Goal: Task Accomplishment & Management: Manage account settings

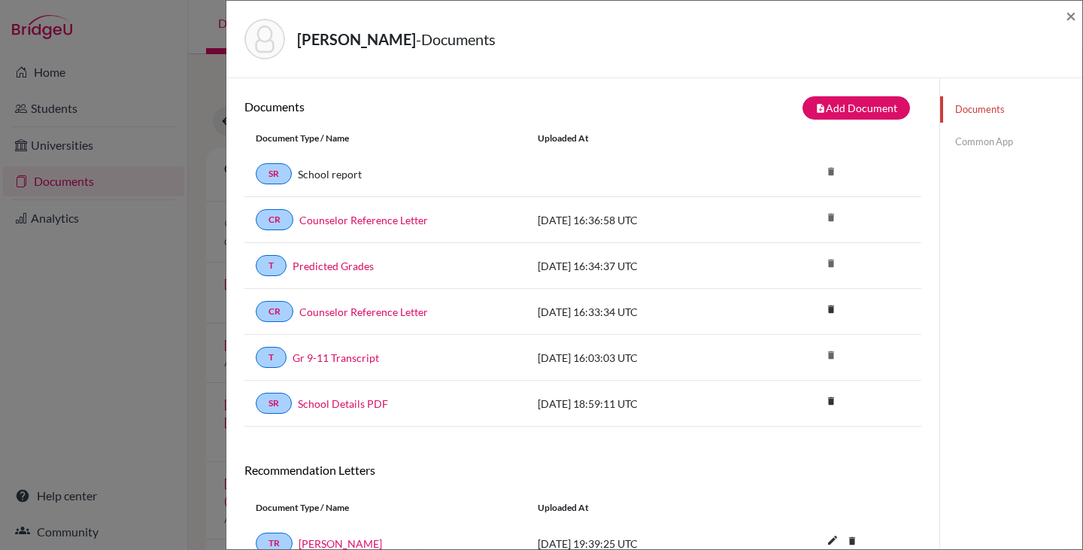
click at [1072, 20] on span "×" at bounding box center [1071, 16] width 11 height 22
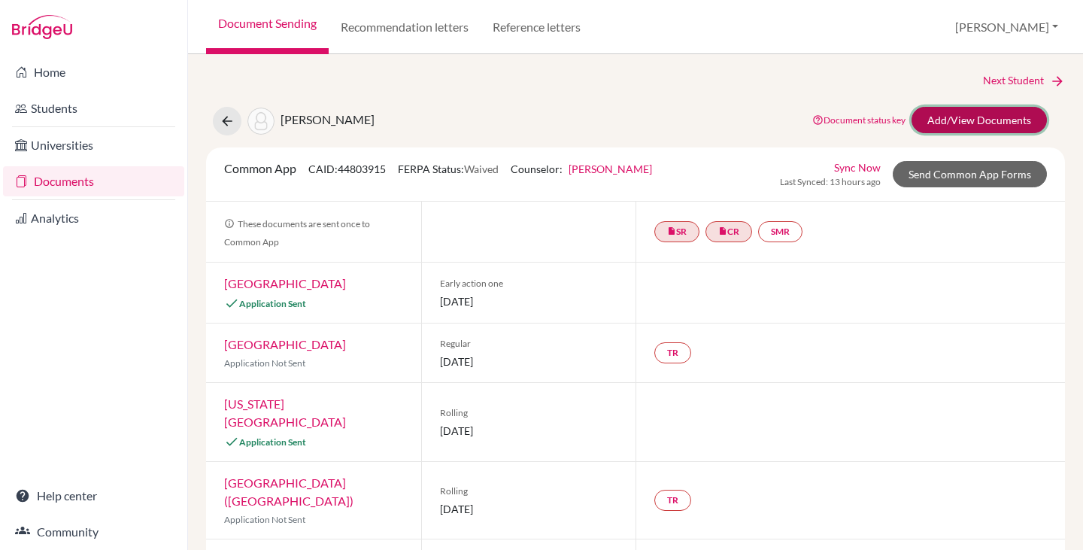
click at [940, 120] on link "Add/View Documents" at bounding box center [979, 120] width 135 height 26
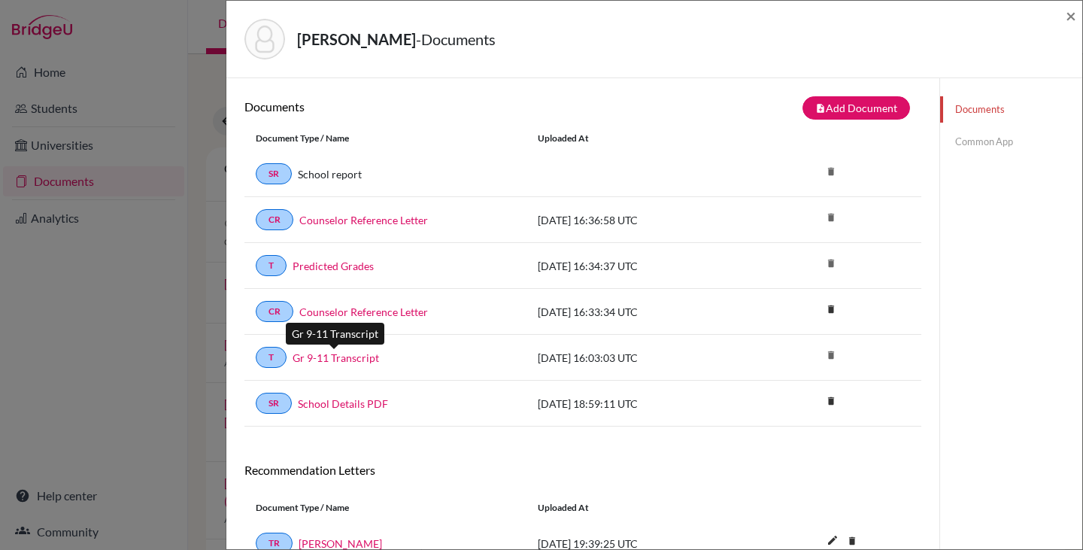
click at [358, 357] on link "Gr 9-11 Transcript" at bounding box center [336, 358] width 87 height 16
click at [343, 357] on link "Gr 9-11 Transcript" at bounding box center [336, 358] width 87 height 16
click at [321, 357] on link "Gr 9-11 Transcript" at bounding box center [336, 358] width 87 height 16
click at [1071, 17] on span "×" at bounding box center [1071, 16] width 11 height 22
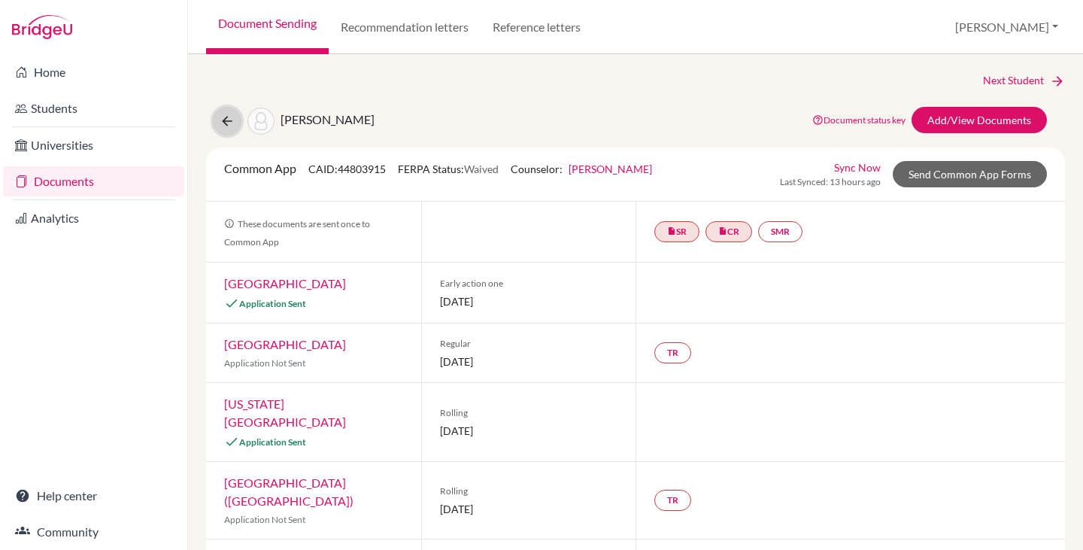
click at [232, 114] on icon at bounding box center [227, 121] width 15 height 15
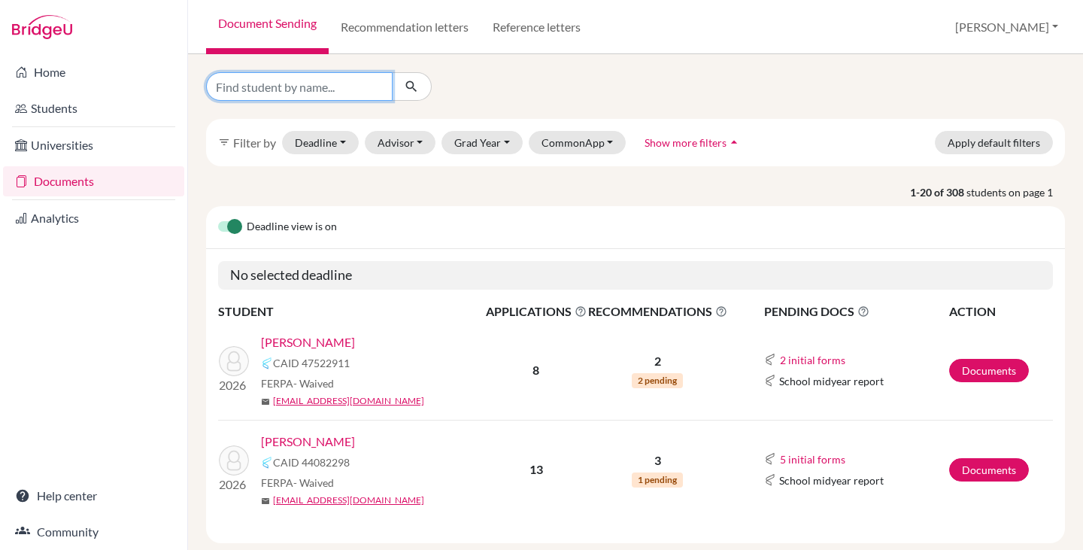
click at [270, 82] on input "Find student by name..." at bounding box center [299, 86] width 187 height 29
type input "pedro"
click button "submit" at bounding box center [412, 86] width 40 height 29
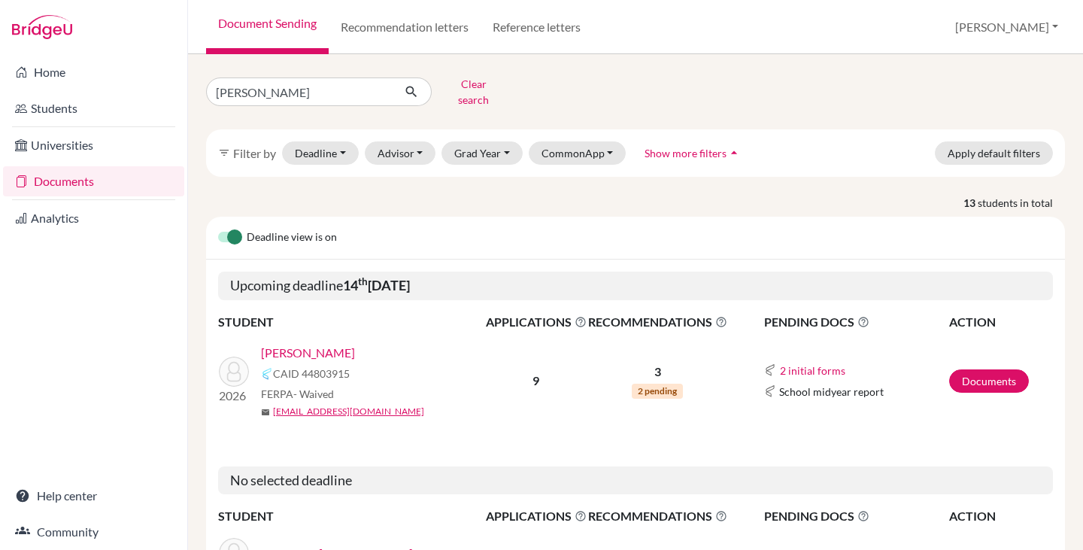
click at [308, 345] on link "[PERSON_NAME]" at bounding box center [308, 353] width 94 height 18
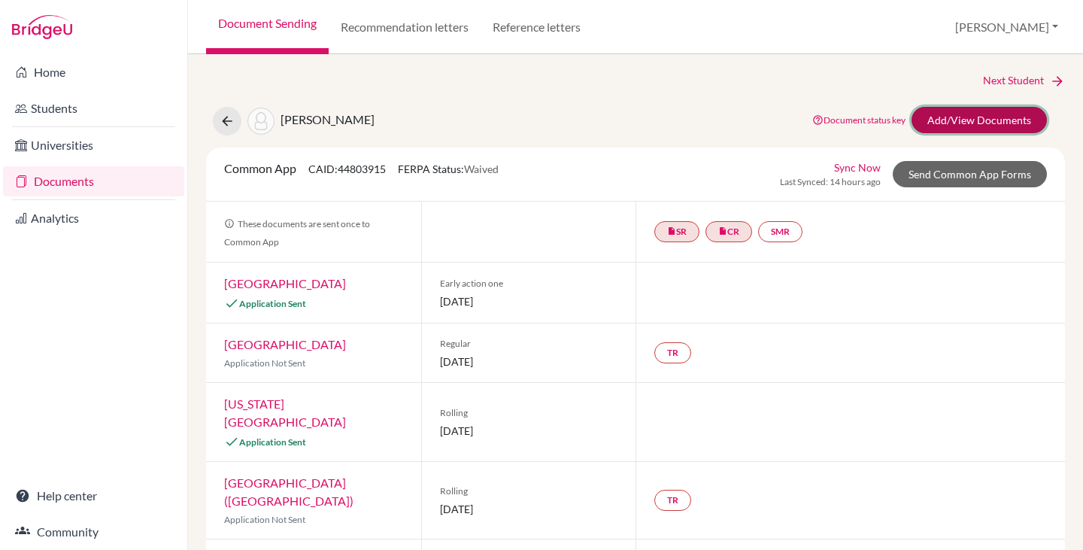
click at [966, 111] on link "Add/View Documents" at bounding box center [979, 120] width 135 height 26
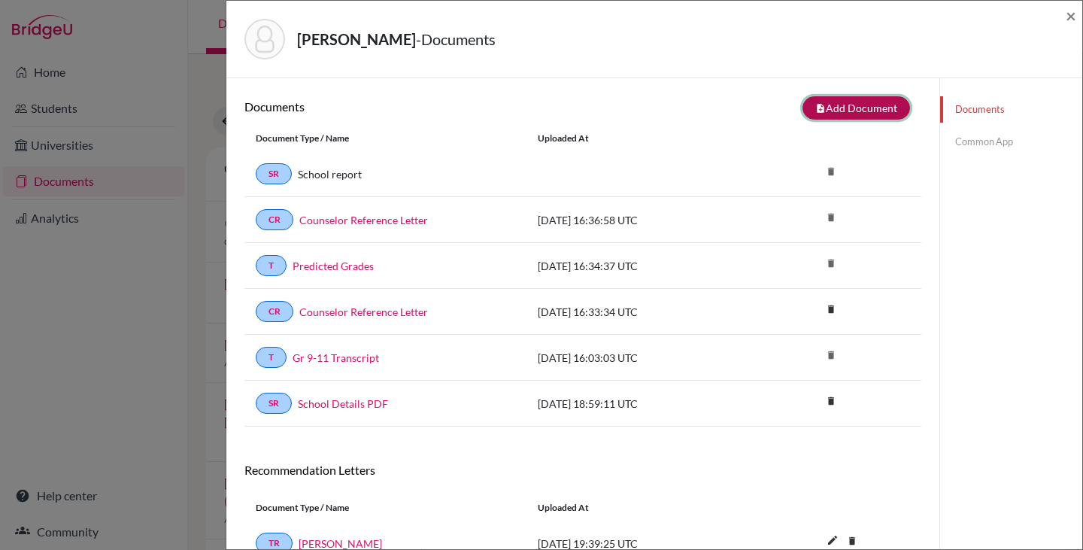
click at [853, 105] on button "note_add Add Document" at bounding box center [857, 107] width 108 height 23
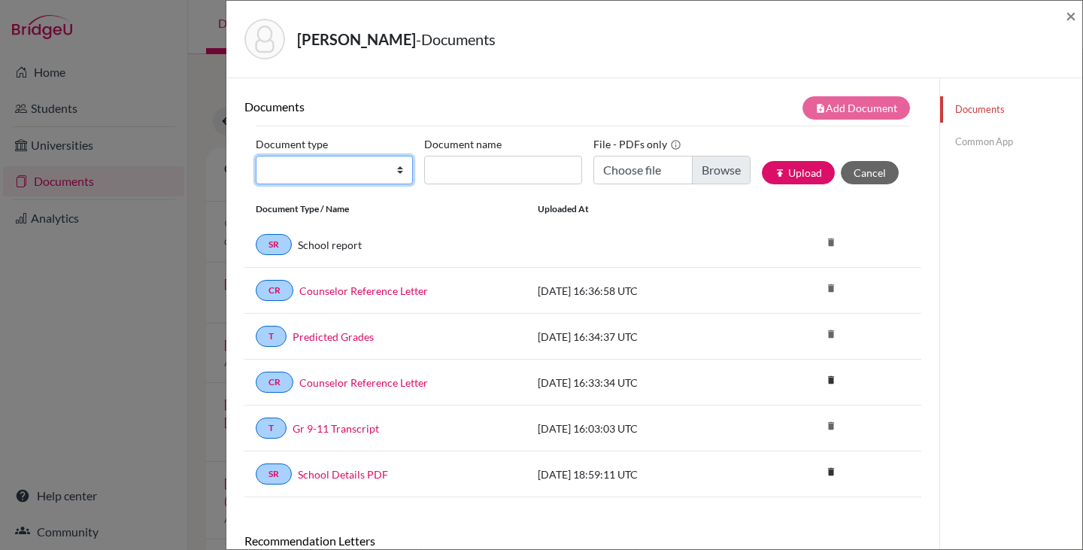
click at [393, 168] on select "Change explanation for Common App reports Counselor recommendation Internationa…" at bounding box center [334, 170] width 157 height 29
select select "5"
click at [256, 156] on select "Change explanation for Common App reports Counselor recommendation Internationa…" at bounding box center [334, 170] width 157 height 29
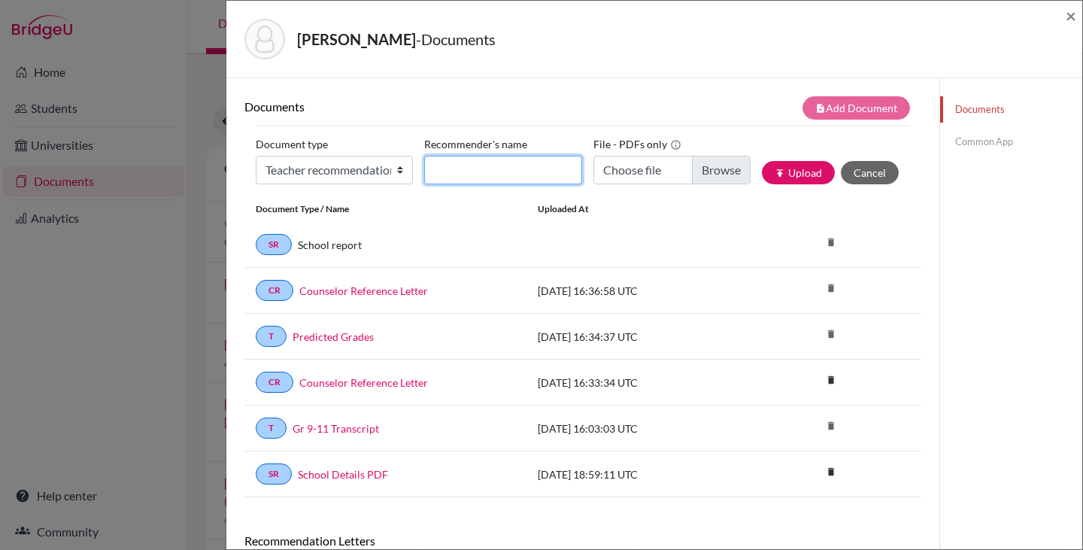
click at [442, 169] on input "Recommender's name" at bounding box center [502, 170] width 157 height 29
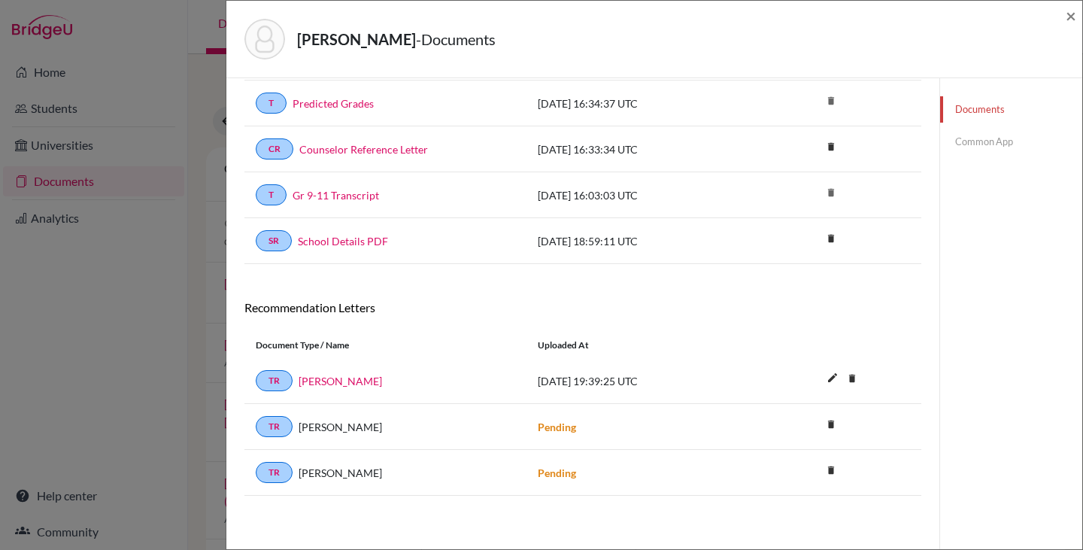
scroll to position [234, 0]
type input "Greg Sipp"
click at [820, 424] on icon "delete" at bounding box center [831, 423] width 23 height 23
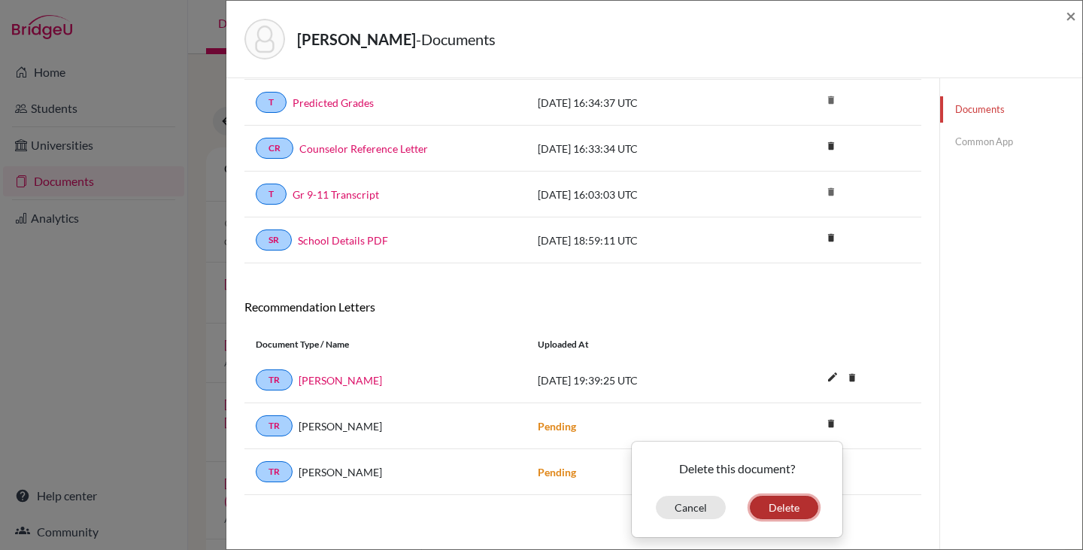
click at [773, 512] on button "Delete" at bounding box center [784, 507] width 68 height 23
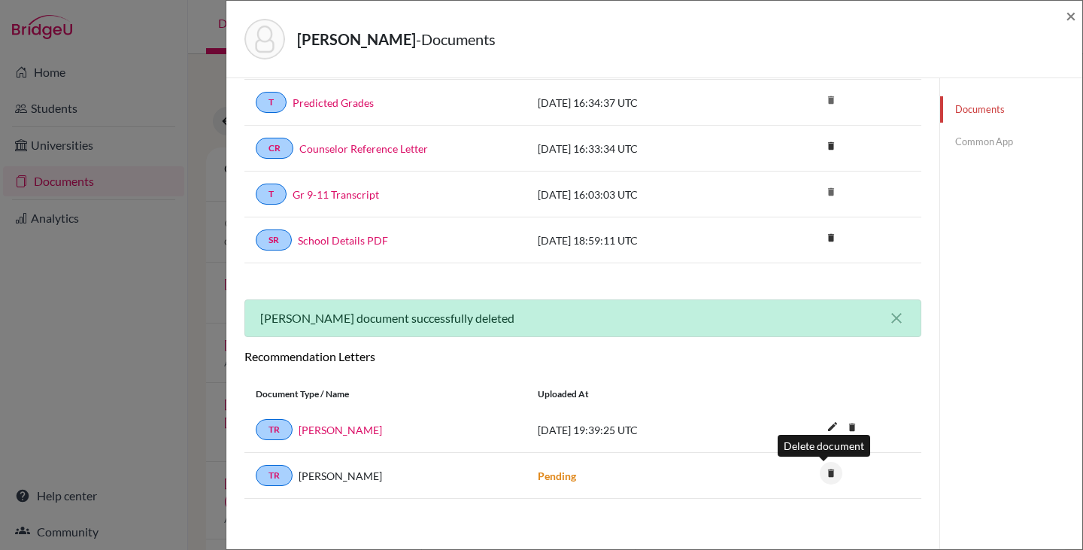
click at [825, 473] on icon "delete" at bounding box center [831, 473] width 23 height 23
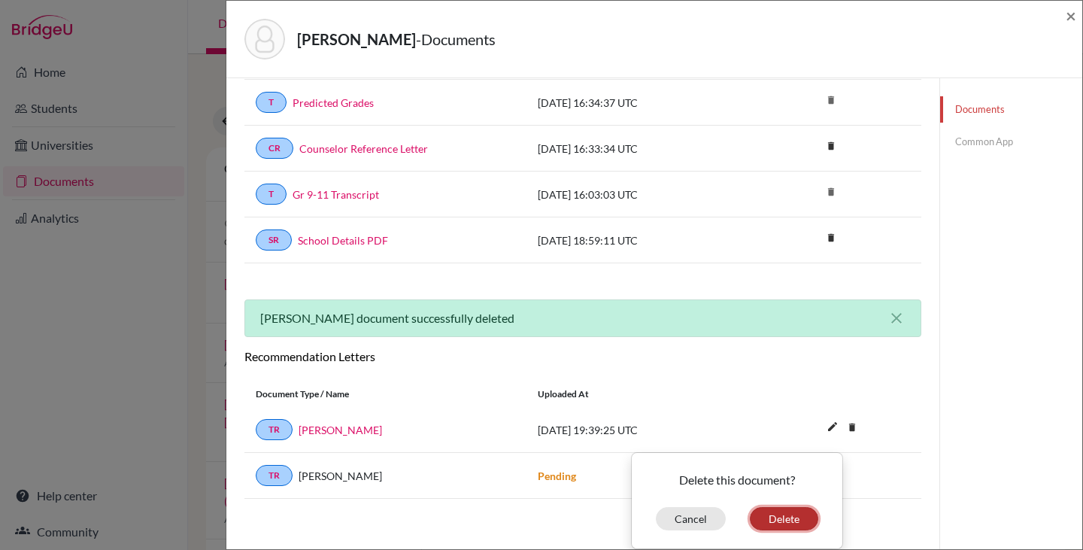
click at [767, 514] on button "Delete" at bounding box center [784, 518] width 68 height 23
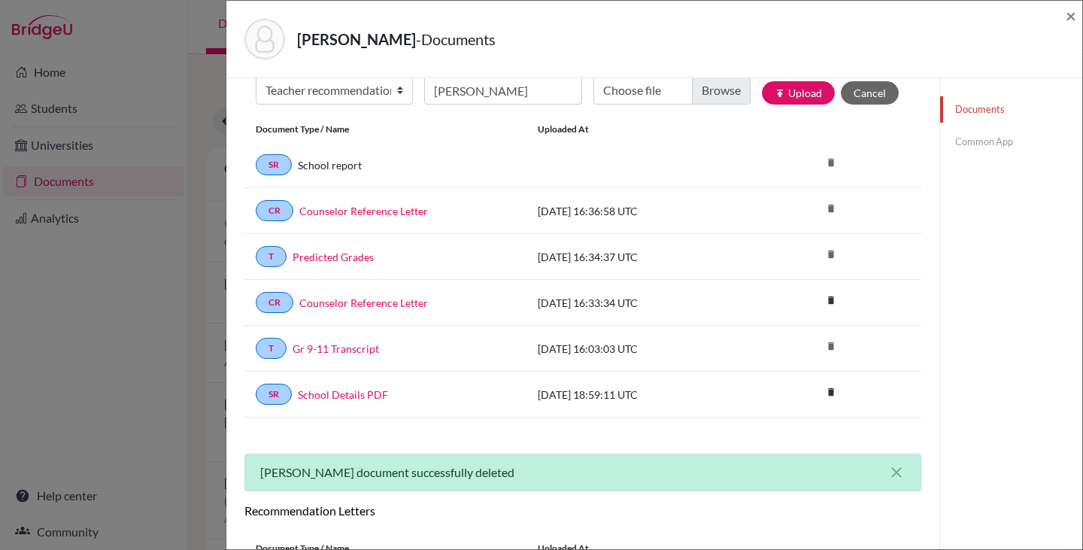
scroll to position [0, 0]
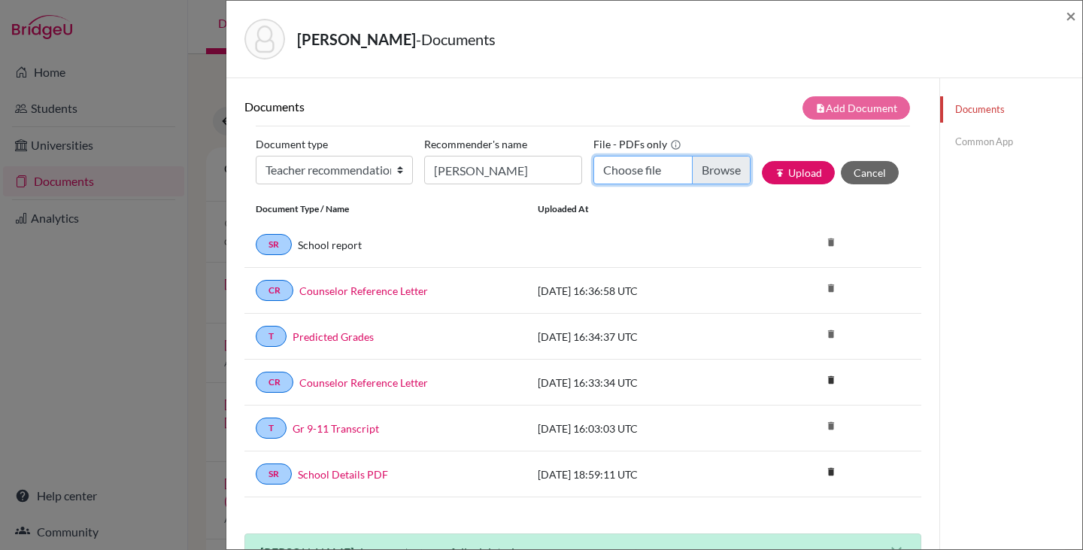
click at [712, 175] on input "Choose file" at bounding box center [672, 170] width 157 height 29
click at [719, 170] on input "Choose file" at bounding box center [672, 170] width 157 height 29
type input "C:\fakepath\Pedro Paiva - Letter of recommendation.pdf"
click at [800, 170] on button "publish Upload" at bounding box center [798, 172] width 73 height 23
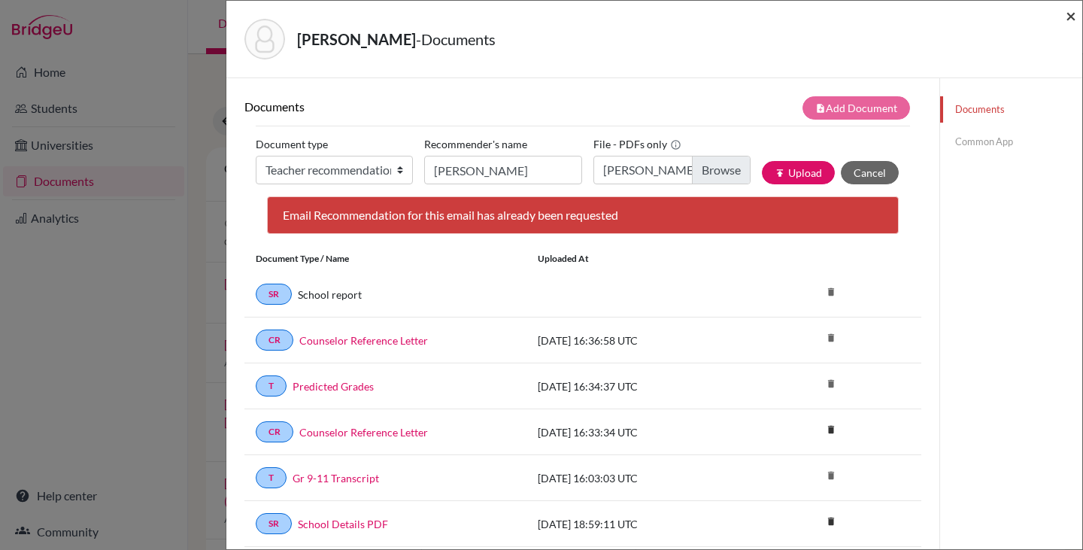
click at [1074, 15] on span "×" at bounding box center [1071, 16] width 11 height 22
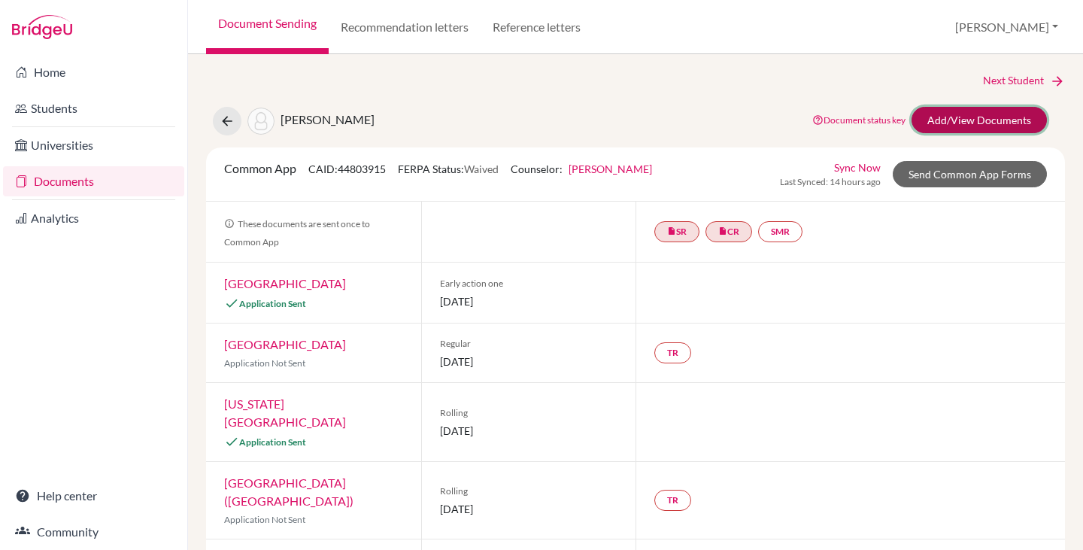
click at [923, 121] on link "Add/View Documents" at bounding box center [979, 120] width 135 height 26
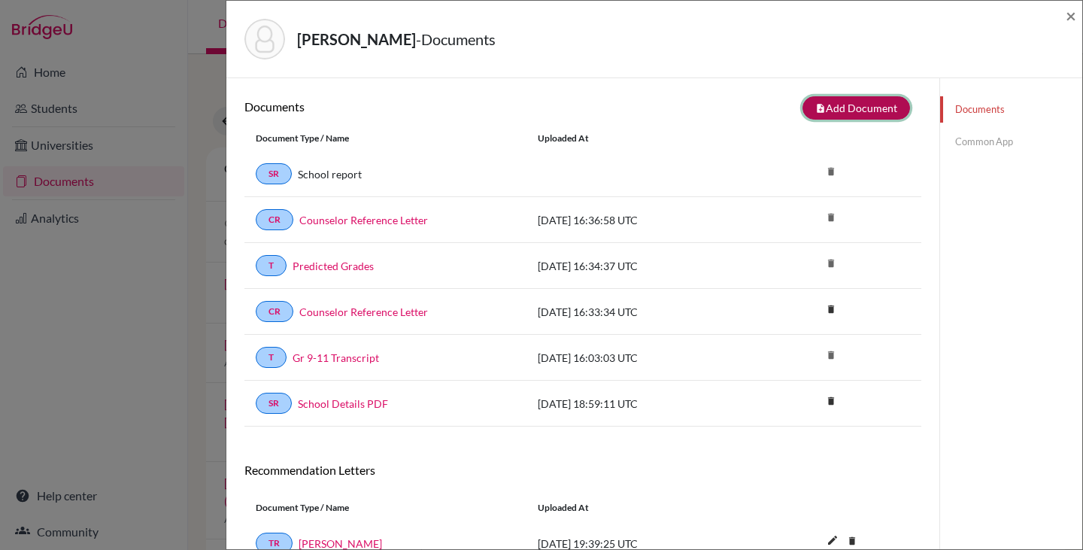
click at [816, 105] on icon "note_add" at bounding box center [821, 108] width 11 height 11
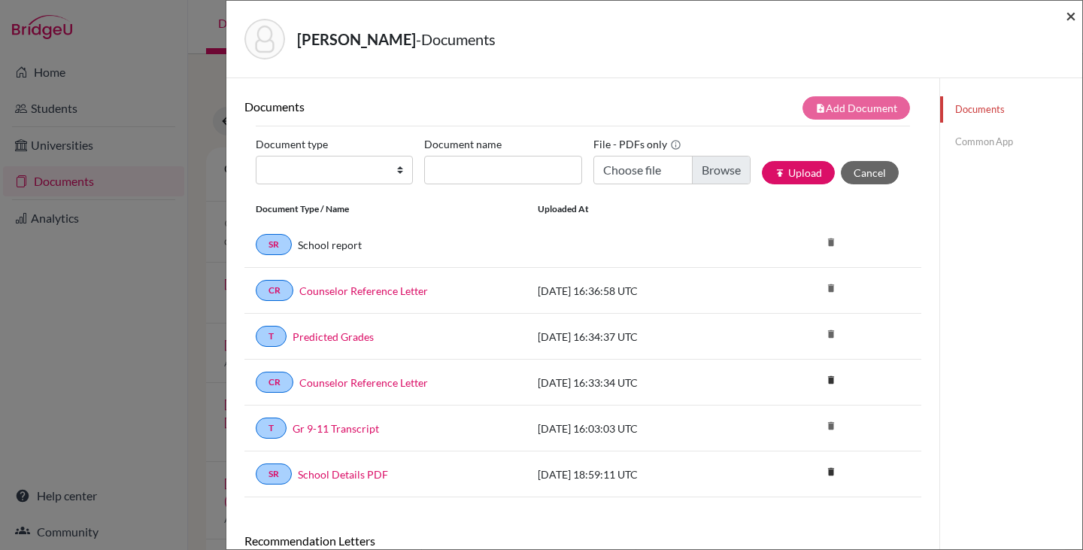
click at [1071, 17] on span "×" at bounding box center [1071, 16] width 11 height 22
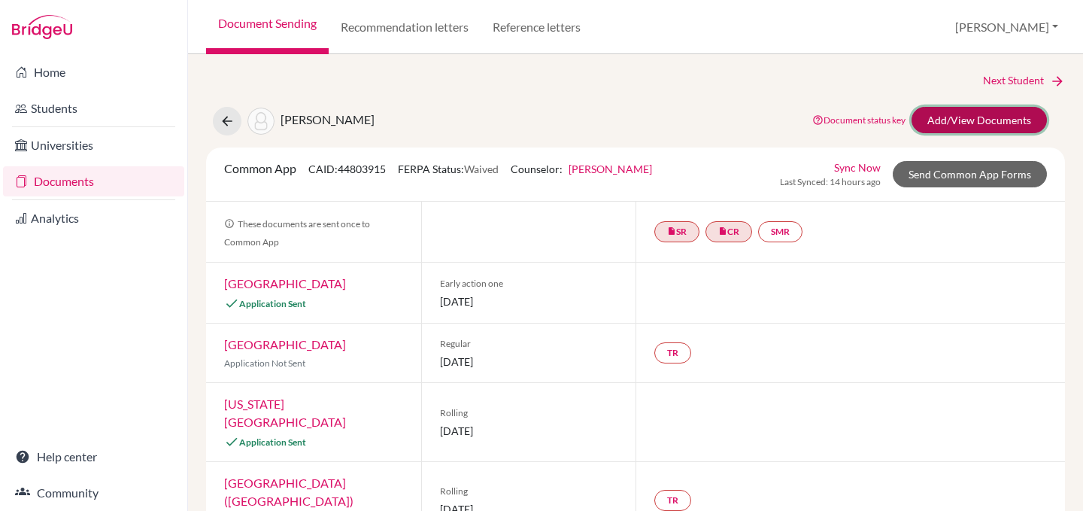
click at [971, 123] on link "Add/View Documents" at bounding box center [979, 120] width 135 height 26
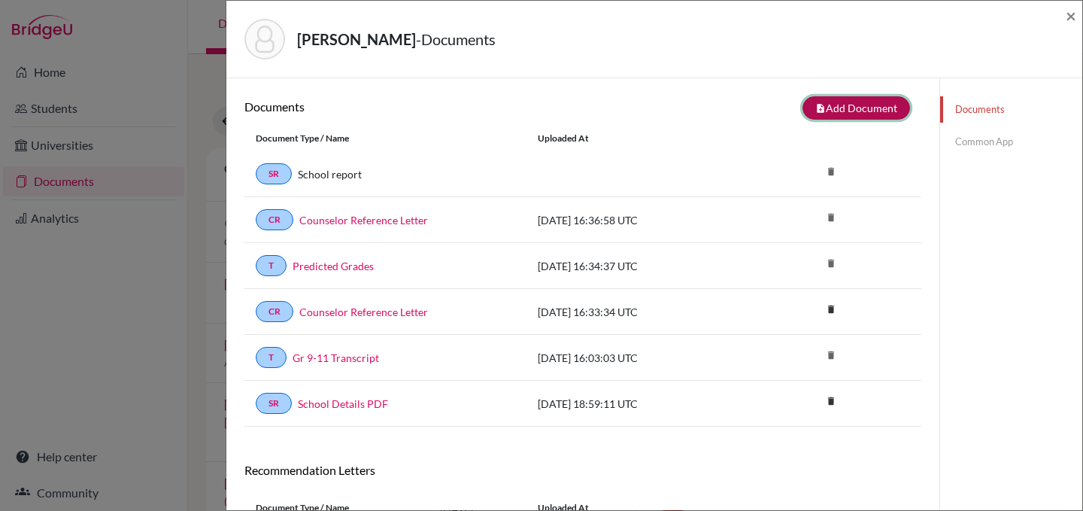
click at [876, 106] on button "note_add Add Document" at bounding box center [857, 107] width 108 height 23
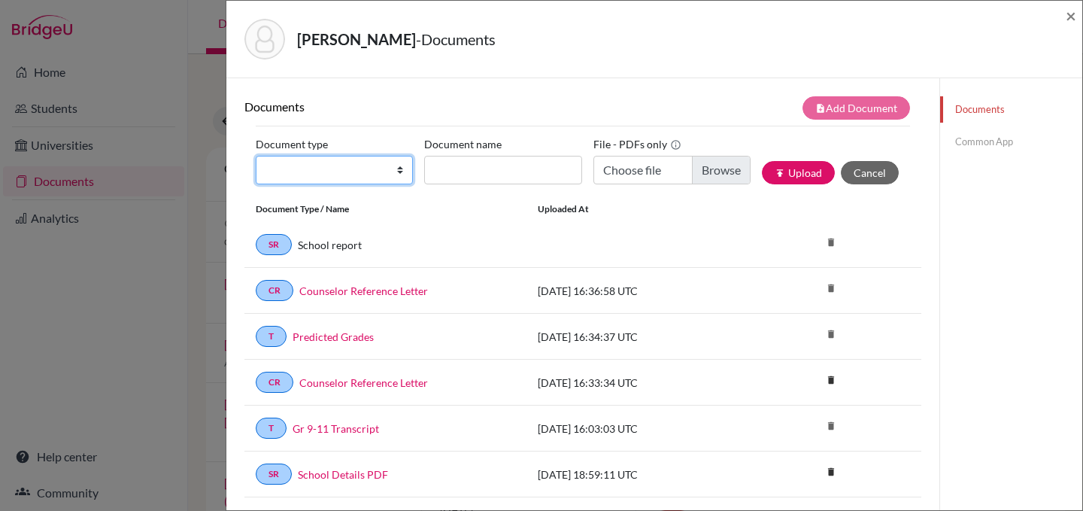
click at [403, 175] on select "Change explanation for Common App reports Counselor recommendation Internationa…" at bounding box center [334, 170] width 157 height 29
select select "5"
click at [256, 156] on select "Change explanation for Common App reports Counselor recommendation Internationa…" at bounding box center [334, 170] width 157 height 29
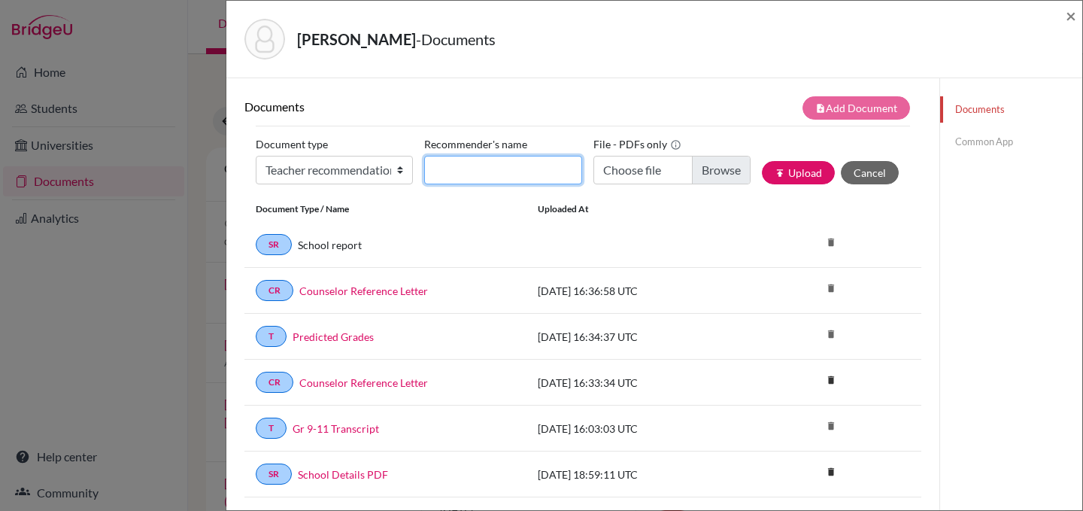
click at [454, 168] on input "Recommender's name" at bounding box center [502, 170] width 157 height 29
type input "[PERSON_NAME]"
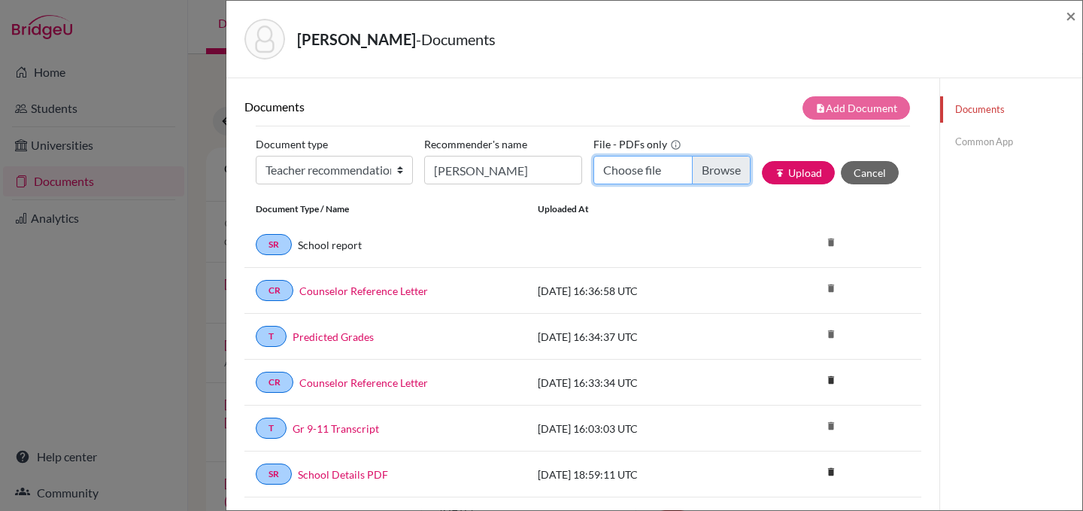
click at [649, 164] on input "Choose file" at bounding box center [672, 170] width 157 height 29
type input "C:\fakepath\[PERSON_NAME] - Letter of recommendation.pdf"
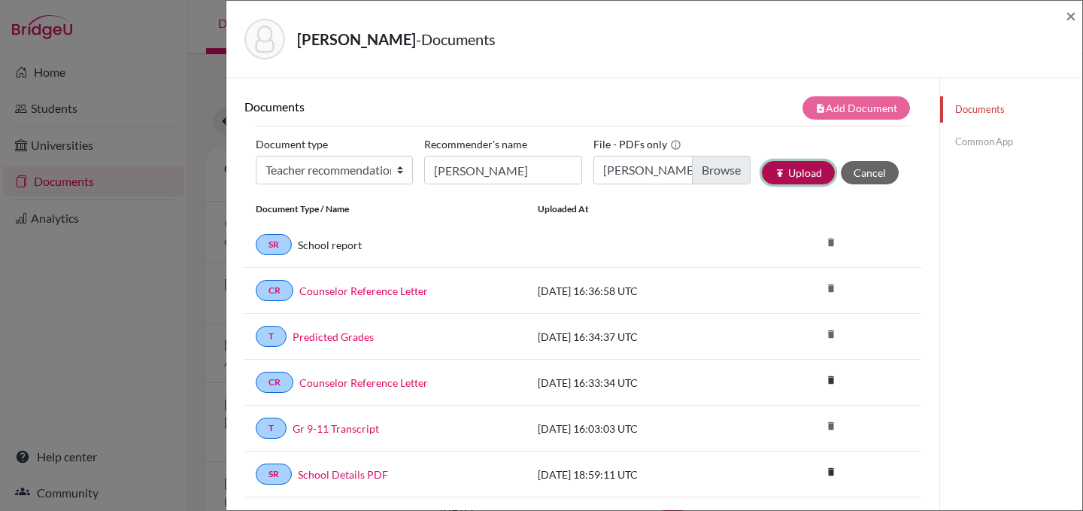
click at [803, 172] on button "publish Upload" at bounding box center [798, 172] width 73 height 23
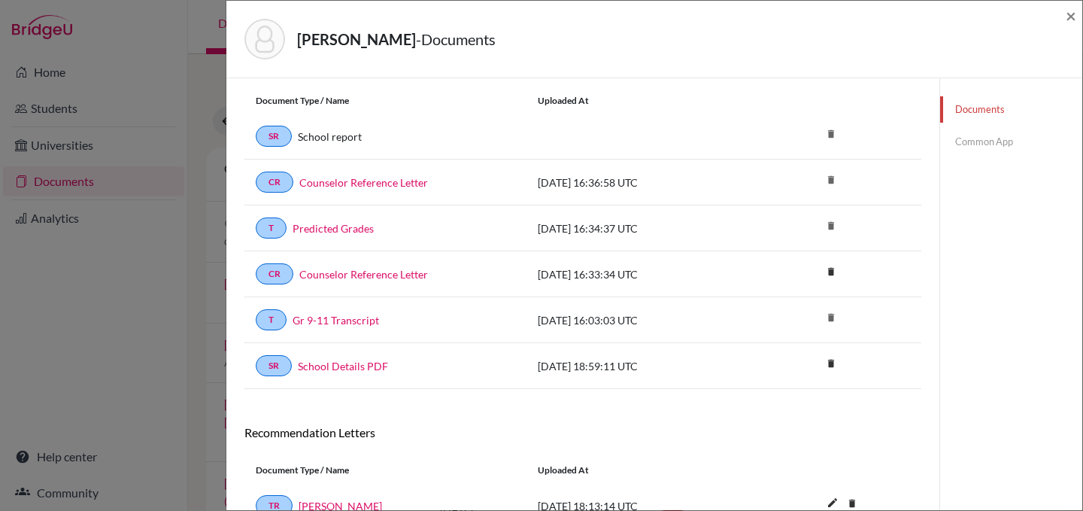
scroll to position [223, 0]
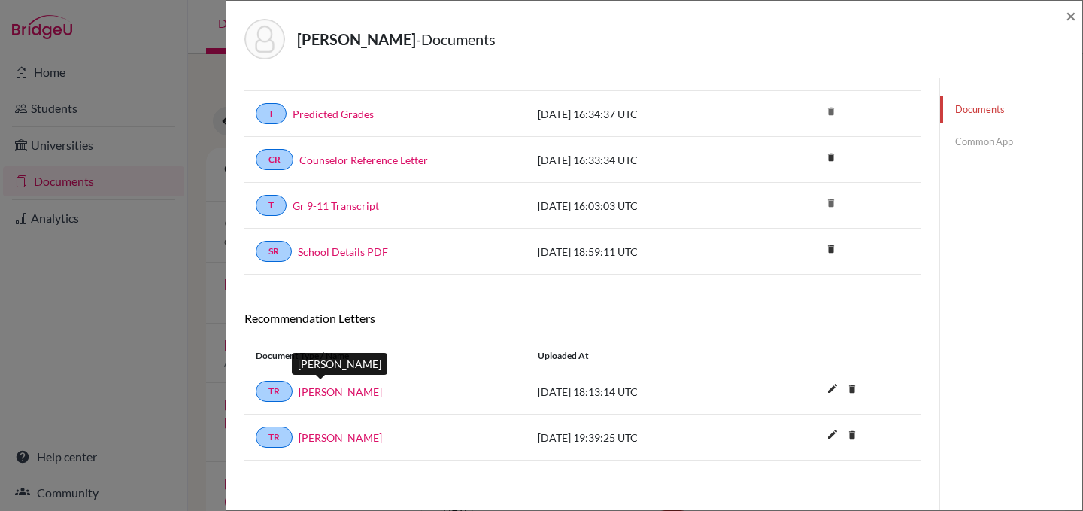
click at [324, 388] on link "Greg Sipp" at bounding box center [341, 392] width 84 height 16
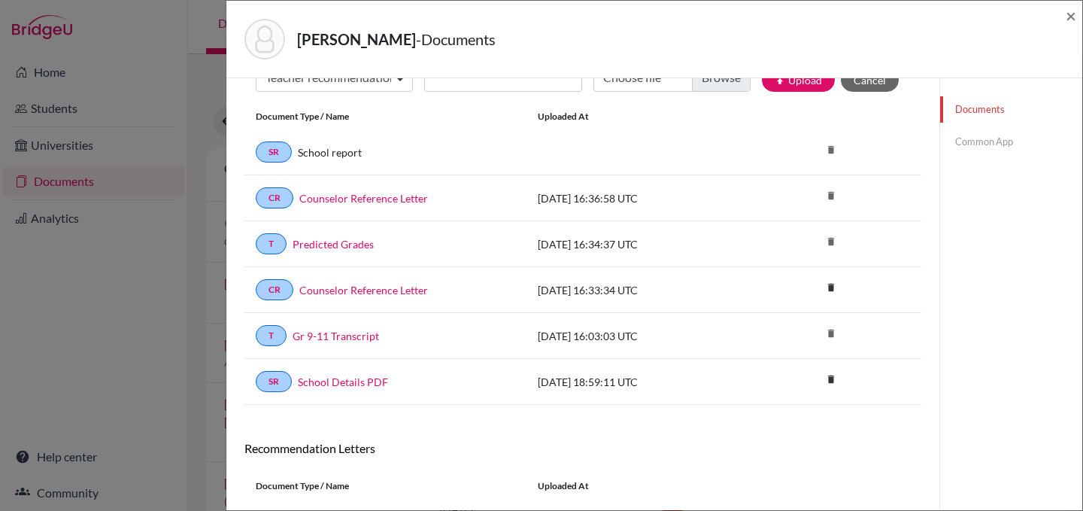
scroll to position [0, 0]
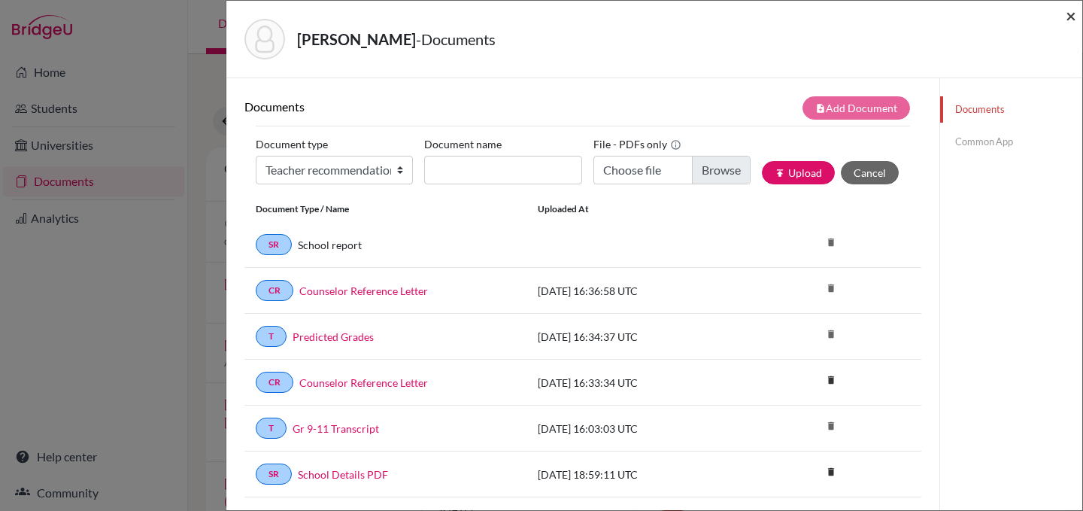
click at [1068, 15] on span "×" at bounding box center [1071, 16] width 11 height 22
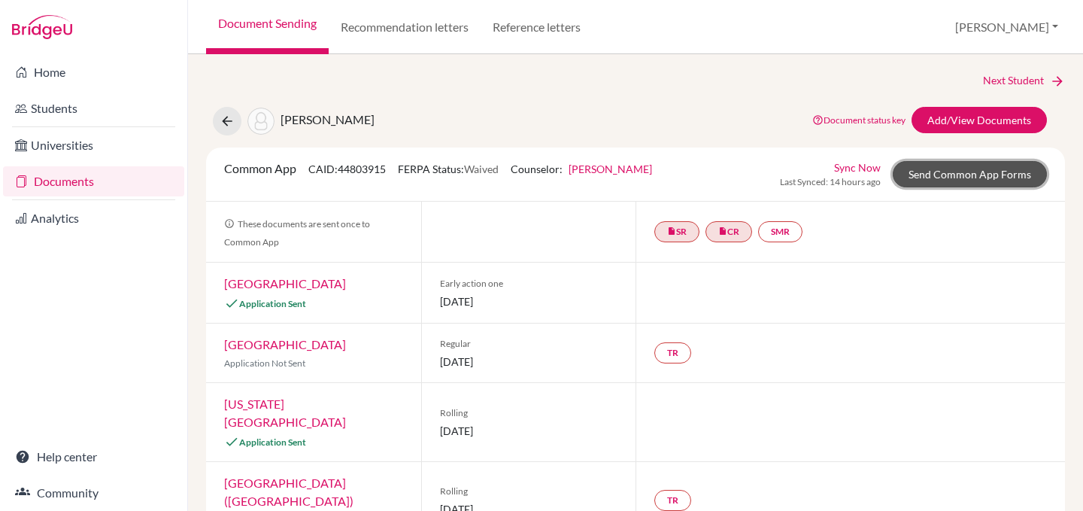
click at [925, 166] on link "Send Common App Forms" at bounding box center [970, 174] width 154 height 26
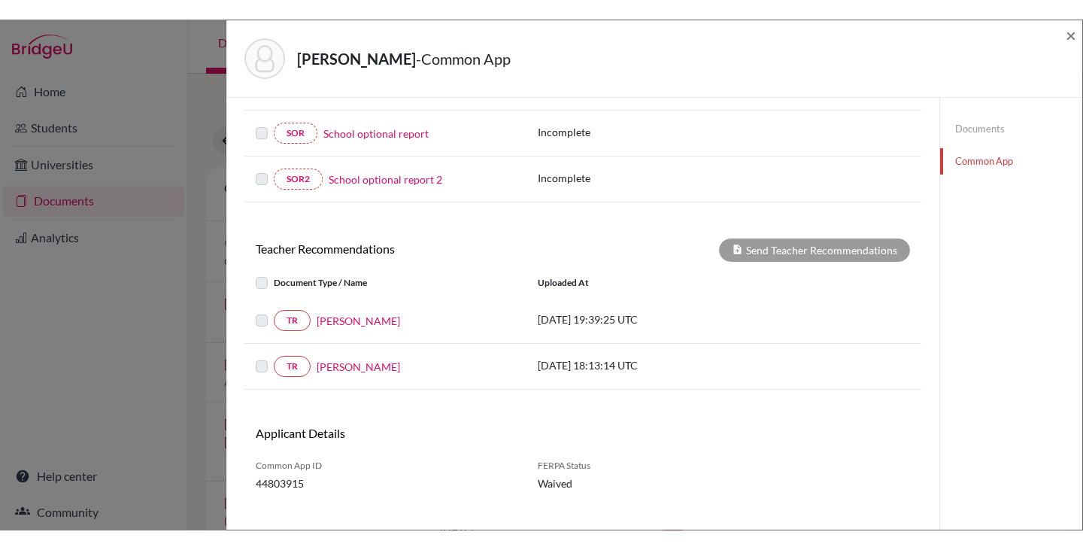
scroll to position [425, 0]
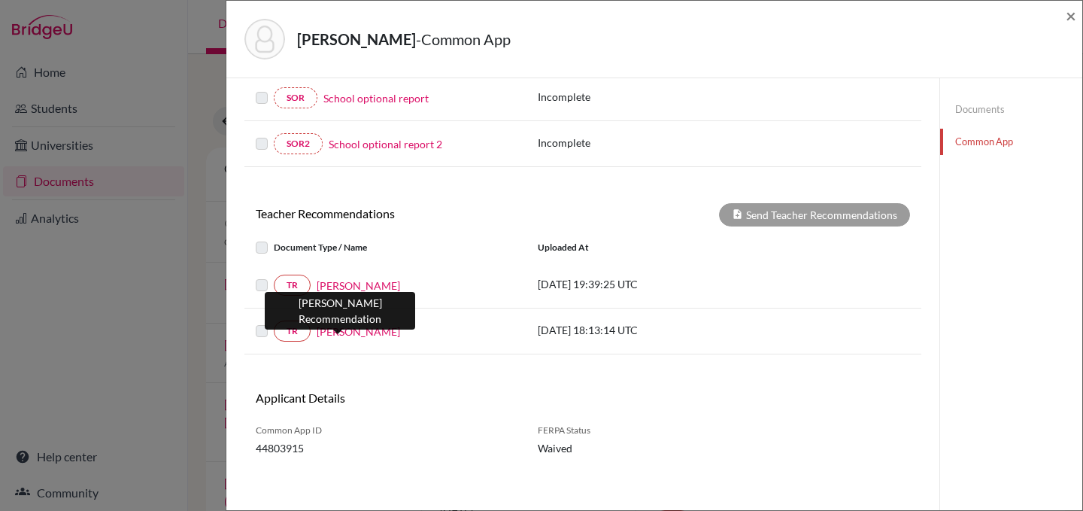
click at [341, 326] on link "Greg Sipp" at bounding box center [359, 332] width 84 height 16
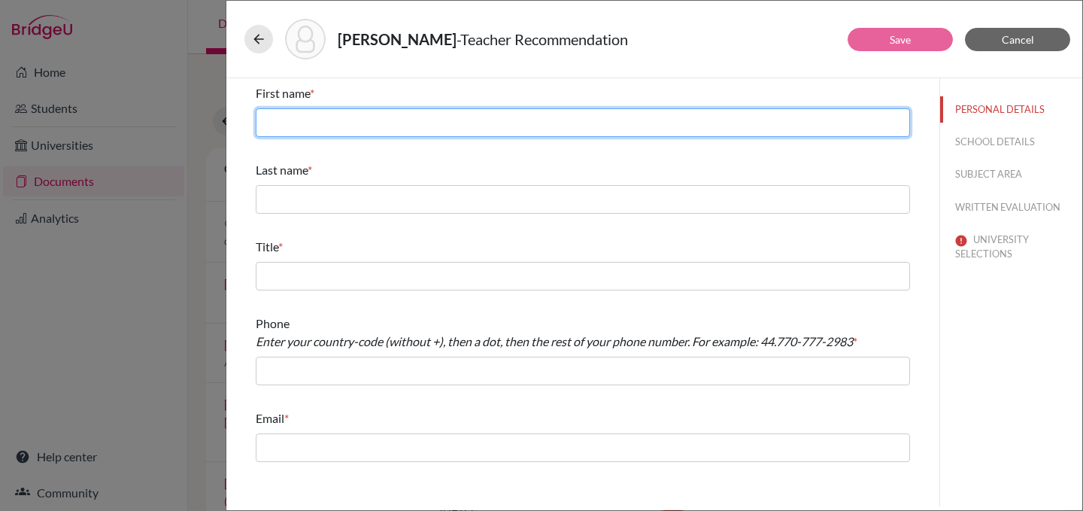
click at [484, 114] on input "text" at bounding box center [583, 122] width 655 height 29
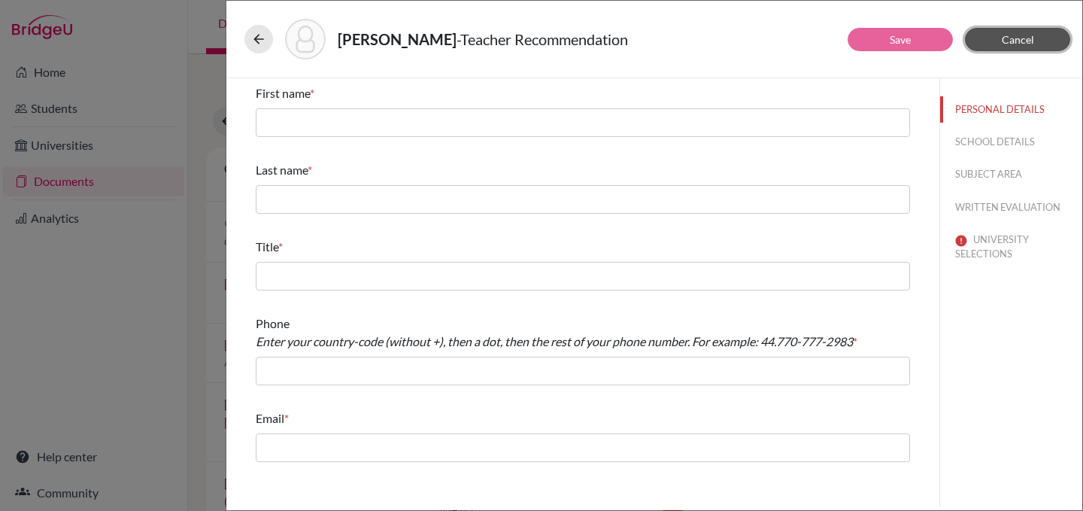
click at [1001, 36] on button "Cancel" at bounding box center [1017, 39] width 105 height 23
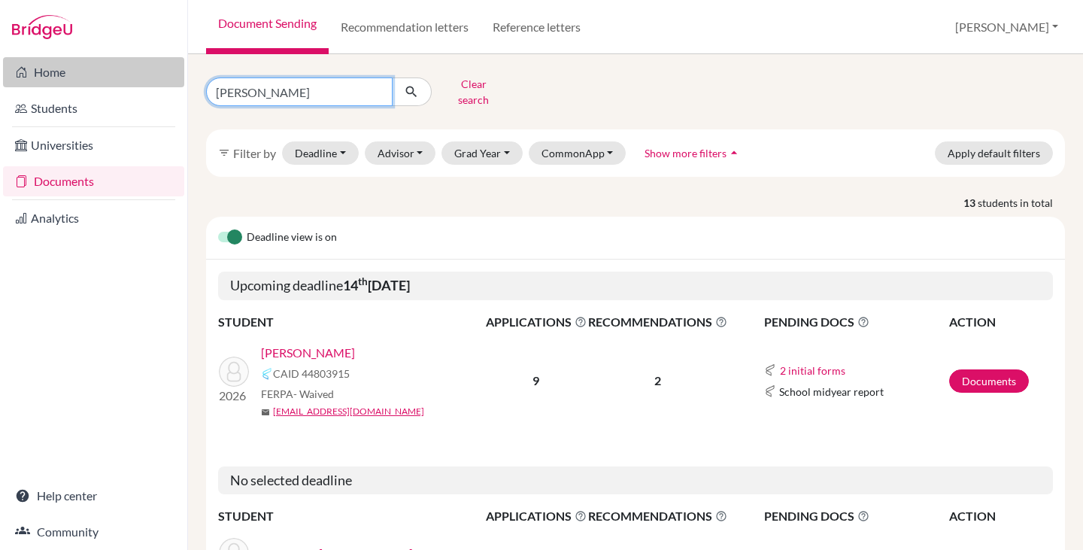
drag, startPoint x: 265, startPoint y: 89, endPoint x: 149, endPoint y: 87, distance: 115.9
click at [149, 87] on div "Home Students Universities Documents Analytics Help center Community Document S…" at bounding box center [541, 275] width 1083 height 550
type input "[PERSON_NAME]"
click button "submit" at bounding box center [412, 91] width 40 height 29
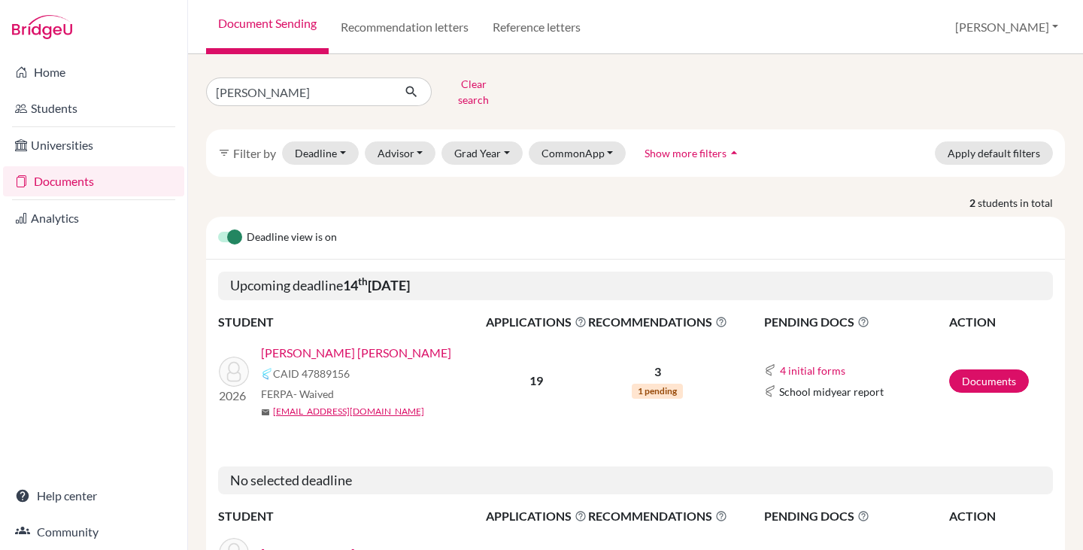
click at [359, 344] on link "[PERSON_NAME] [PERSON_NAME]" at bounding box center [356, 353] width 190 height 18
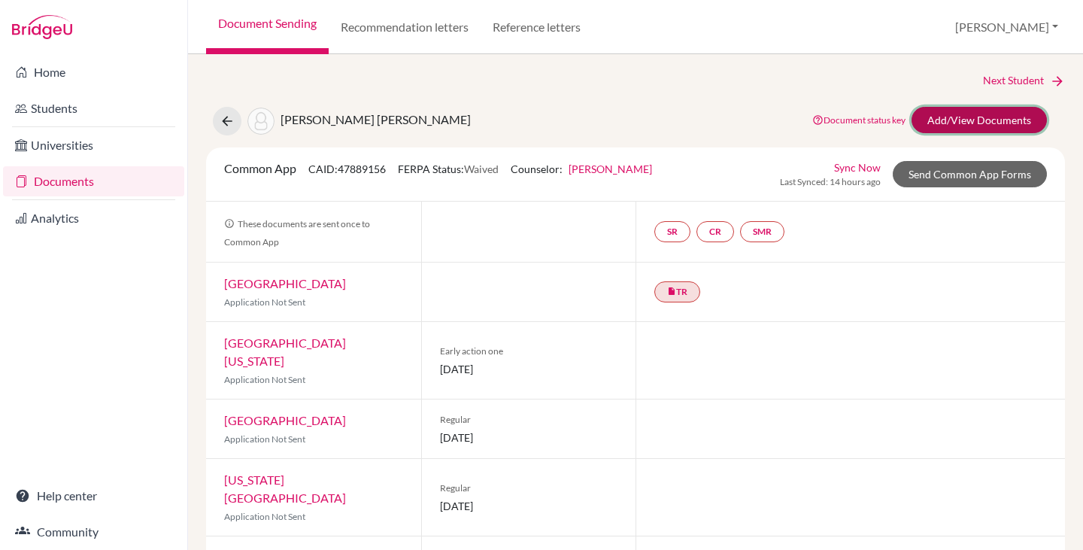
click at [974, 123] on link "Add/View Documents" at bounding box center [979, 120] width 135 height 26
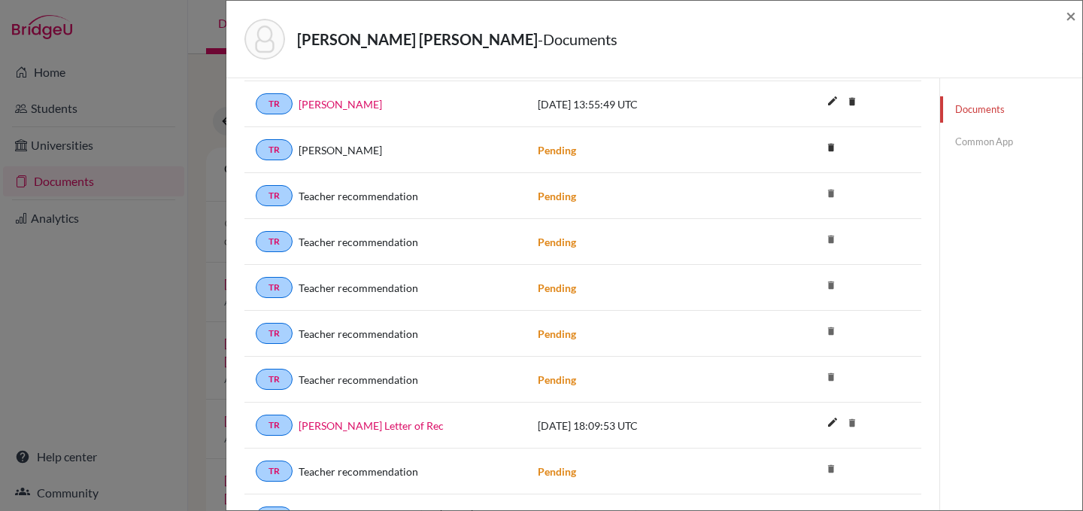
scroll to position [301, 0]
click at [828, 142] on icon "delete" at bounding box center [831, 148] width 23 height 23
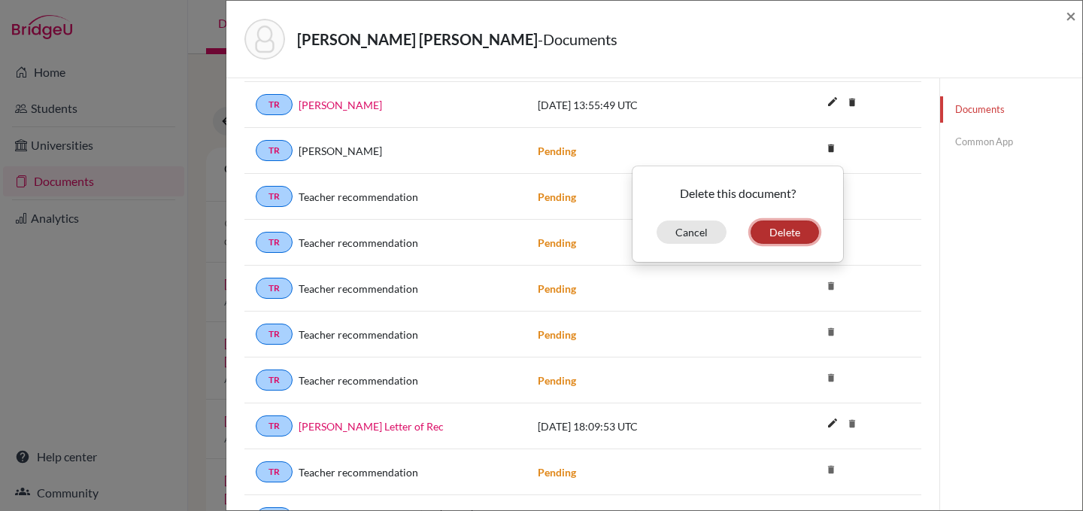
click at [795, 221] on button "Delete" at bounding box center [785, 231] width 68 height 23
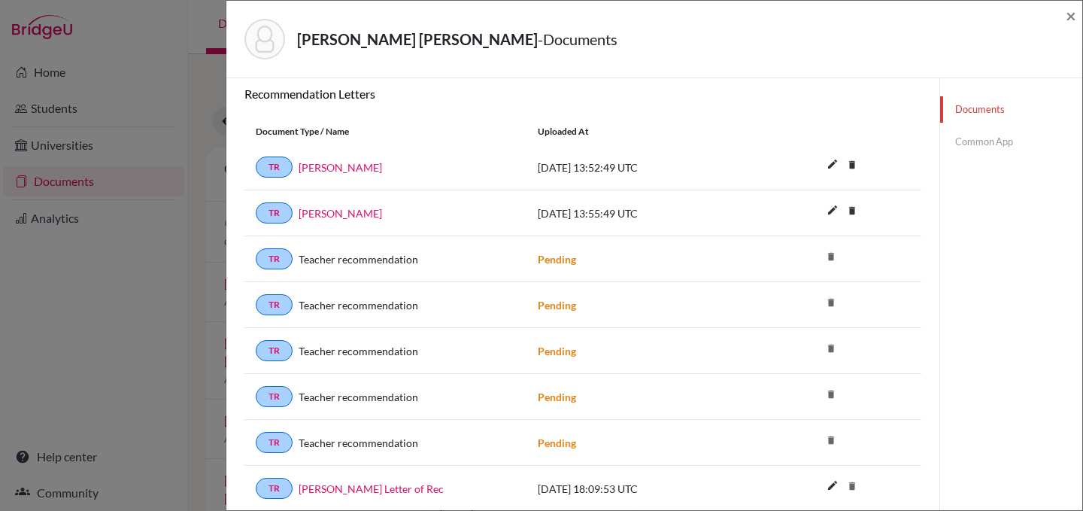
scroll to position [275, 0]
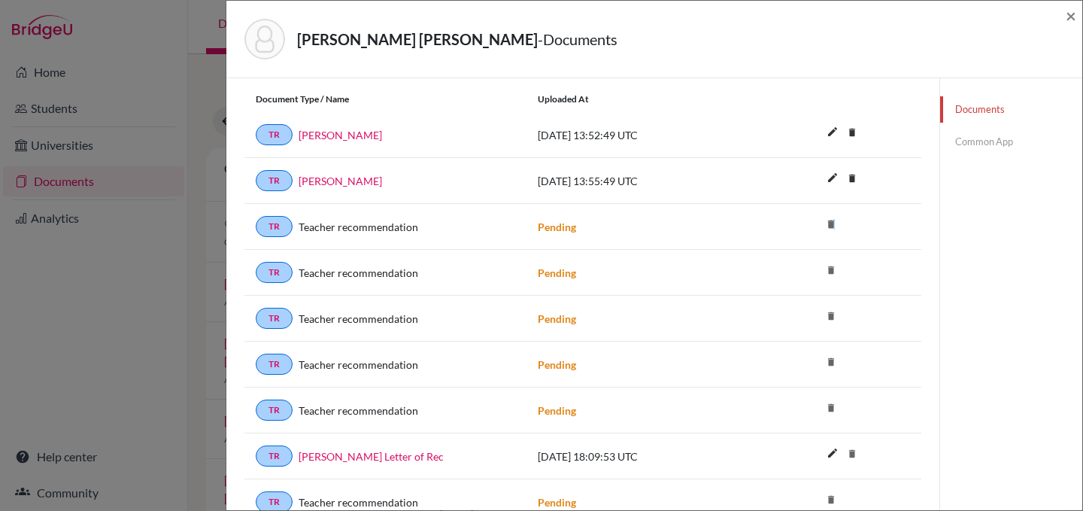
click at [827, 220] on icon "delete" at bounding box center [831, 224] width 23 height 23
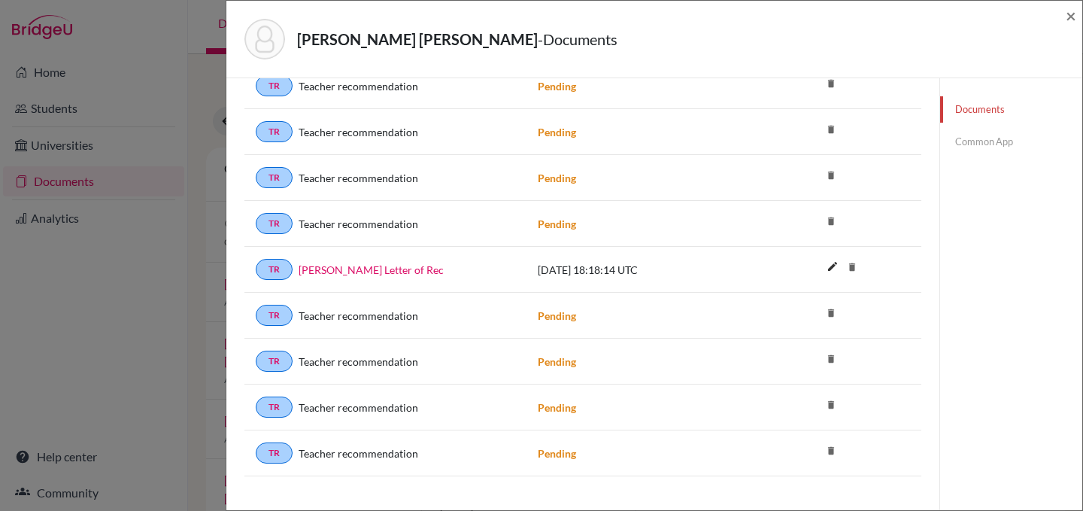
scroll to position [1473, 0]
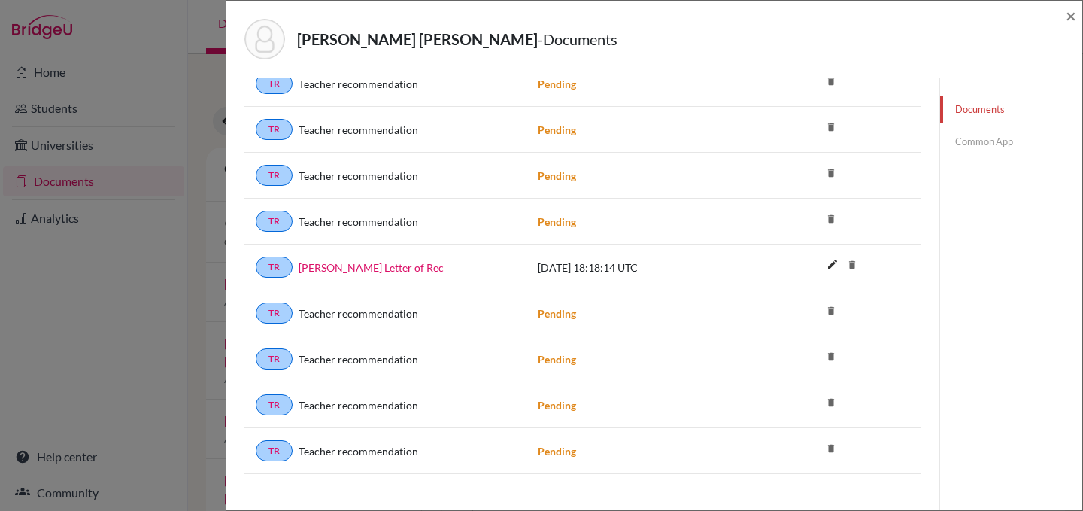
click at [822, 437] on icon "delete" at bounding box center [831, 448] width 23 height 23
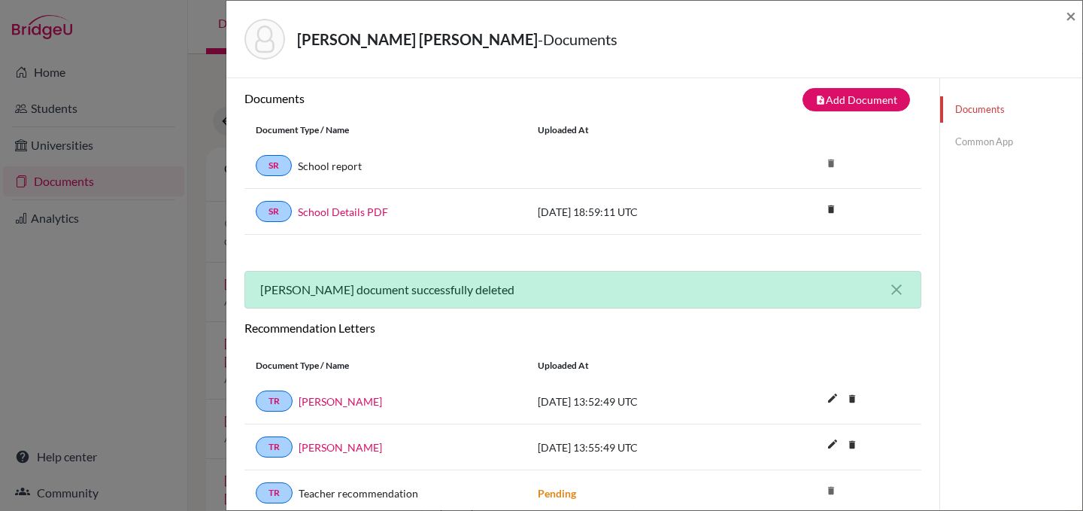
scroll to position [0, 0]
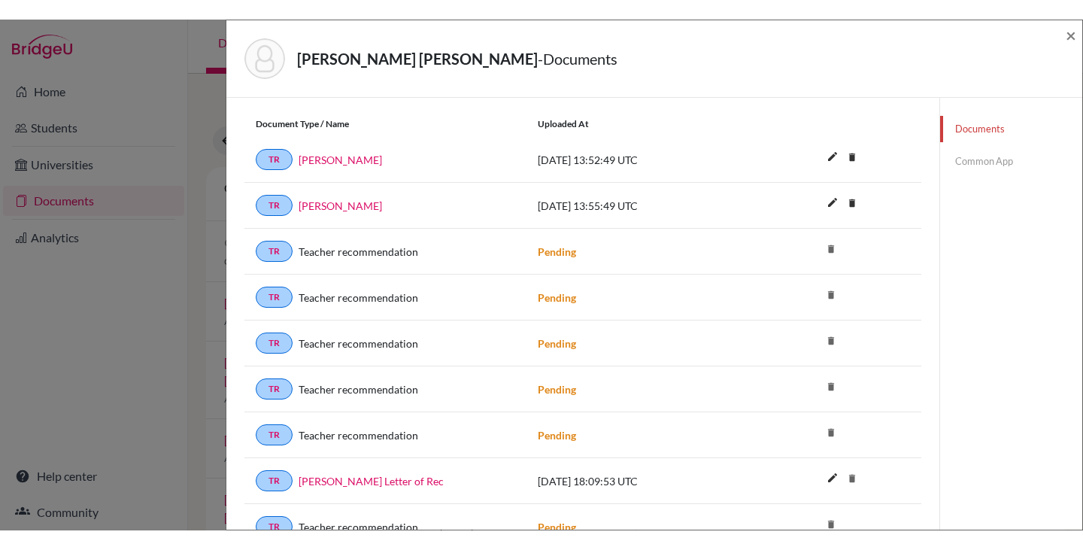
scroll to position [226, 0]
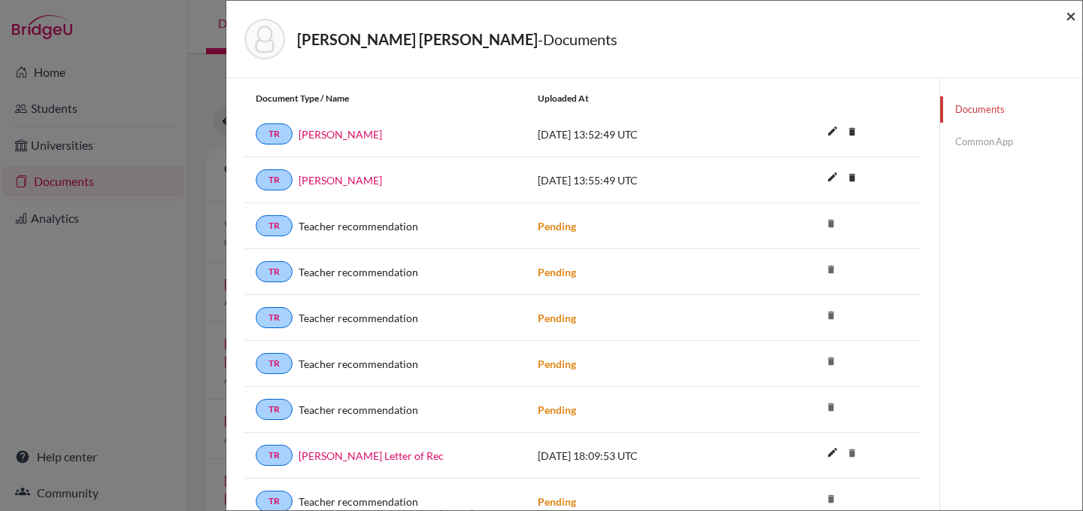
click at [1069, 16] on span "×" at bounding box center [1071, 16] width 11 height 22
